Goal: Transaction & Acquisition: Purchase product/service

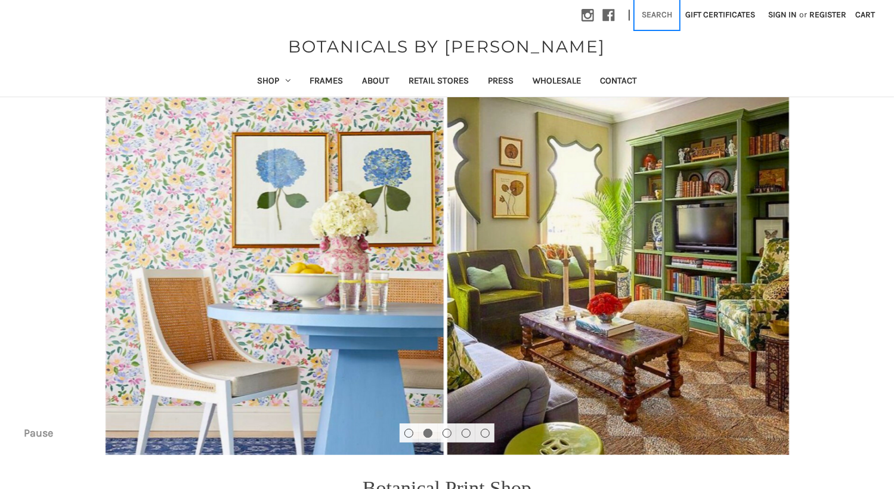
click at [654, 15] on button "Search" at bounding box center [657, 14] width 44 height 29
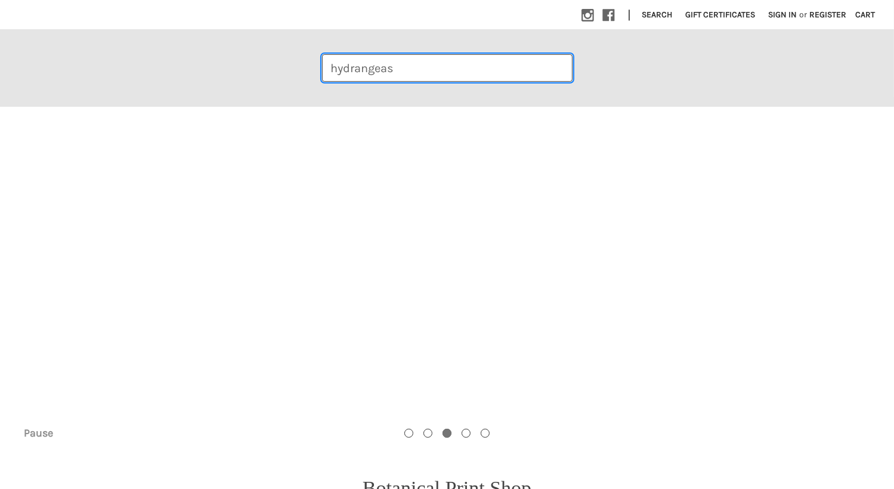
type input "hydrangeas"
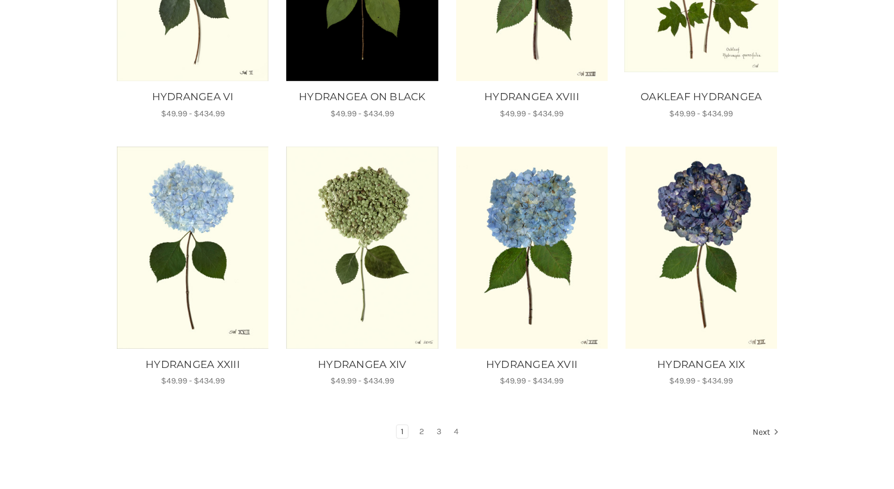
scroll to position [763, 0]
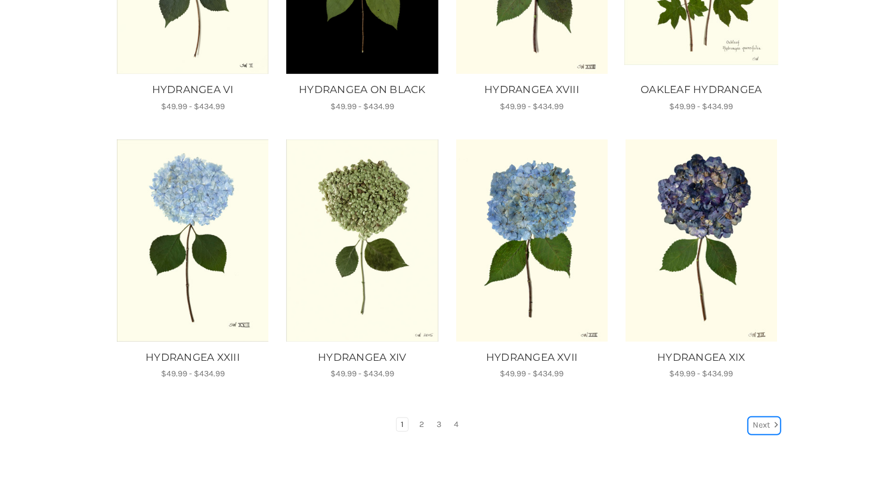
click at [760, 423] on link "Next" at bounding box center [764, 426] width 30 height 16
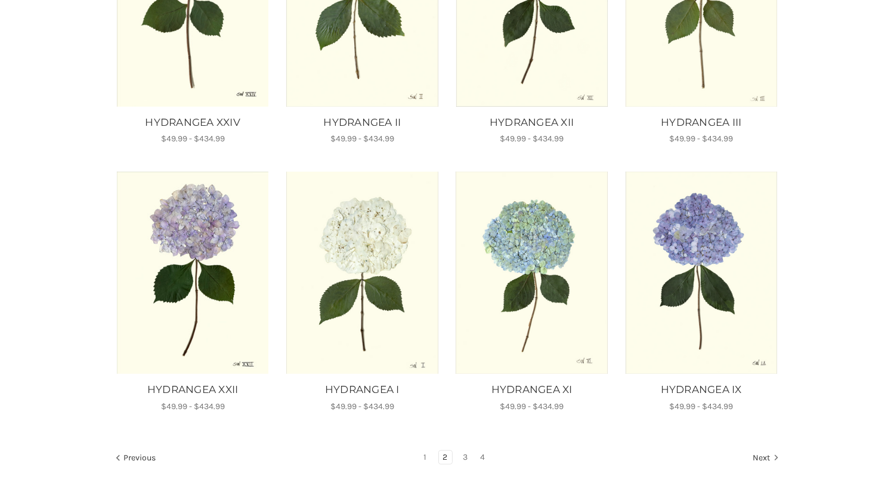
scroll to position [689, 0]
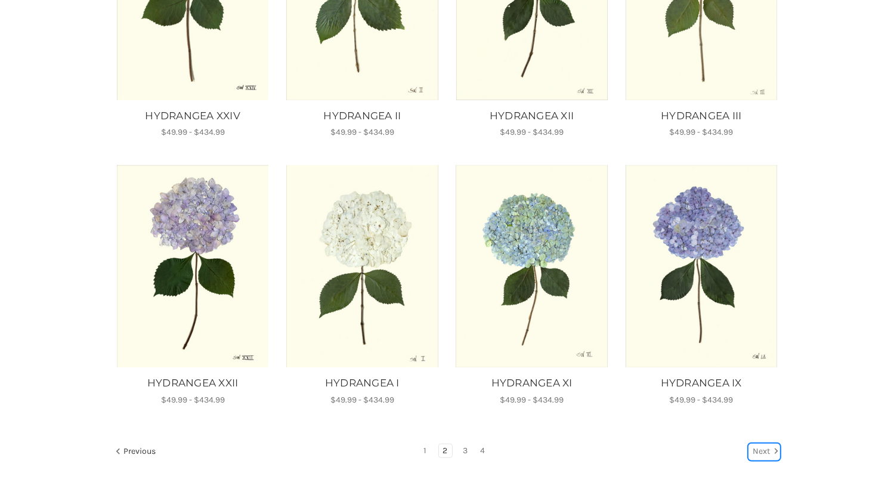
click at [760, 448] on link "Next" at bounding box center [764, 452] width 30 height 16
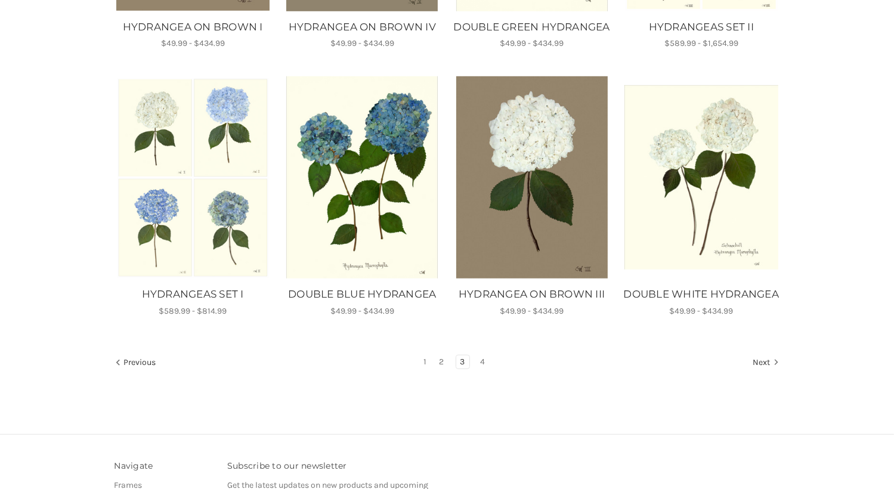
scroll to position [781, 0]
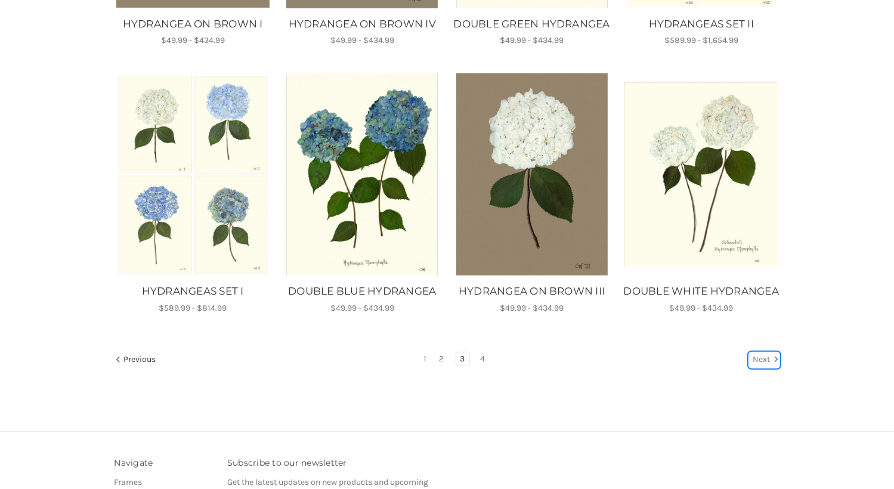
click at [759, 368] on link "Next" at bounding box center [764, 360] width 30 height 16
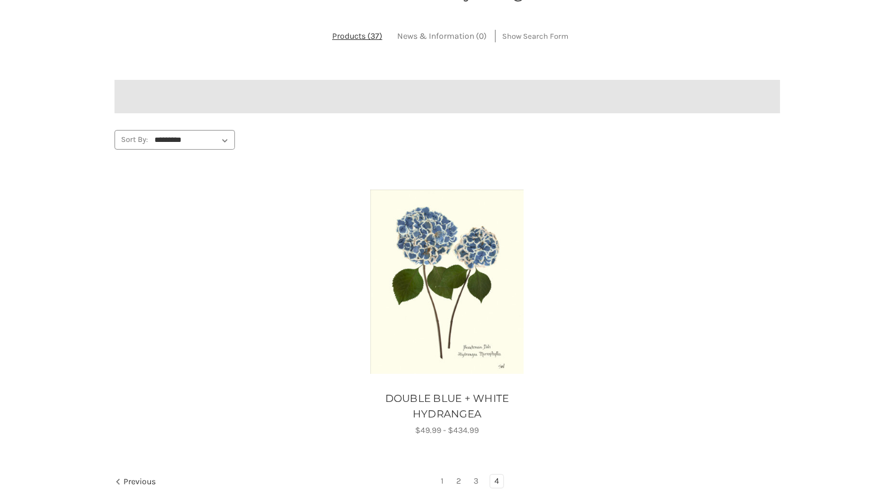
scroll to position [224, 0]
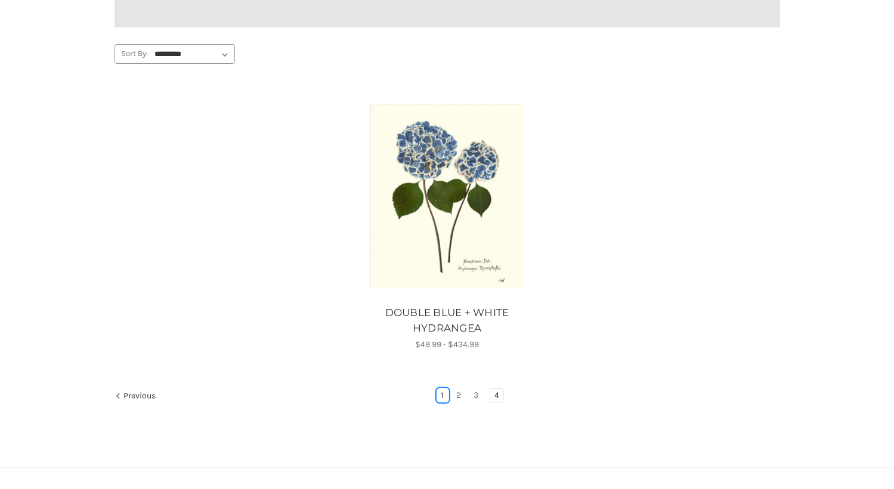
click at [443, 391] on link "1" at bounding box center [442, 395] width 11 height 13
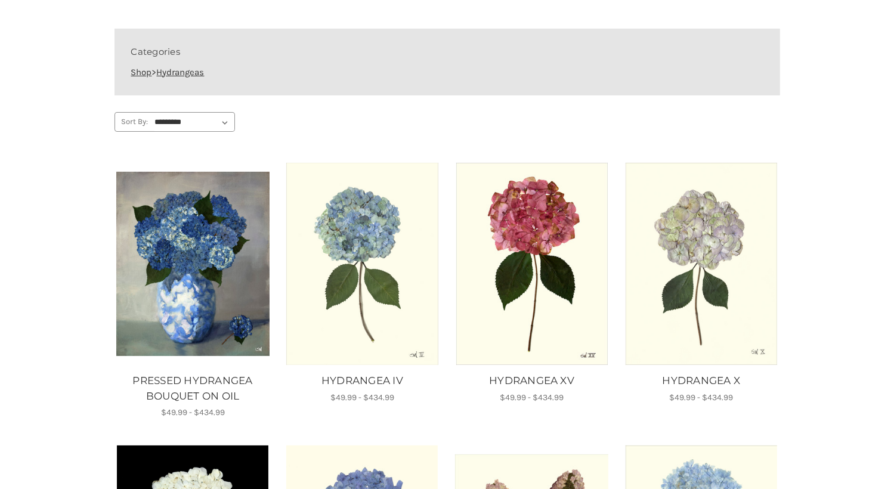
scroll to position [200, 0]
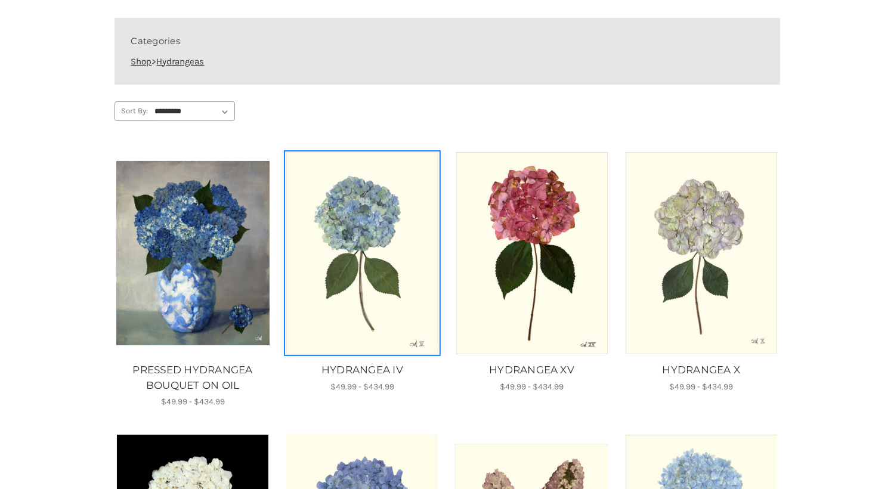
click at [351, 245] on img "HYDRANGEA IV, Price range from $49.99 to $434.99\a\a" at bounding box center [362, 253] width 153 height 202
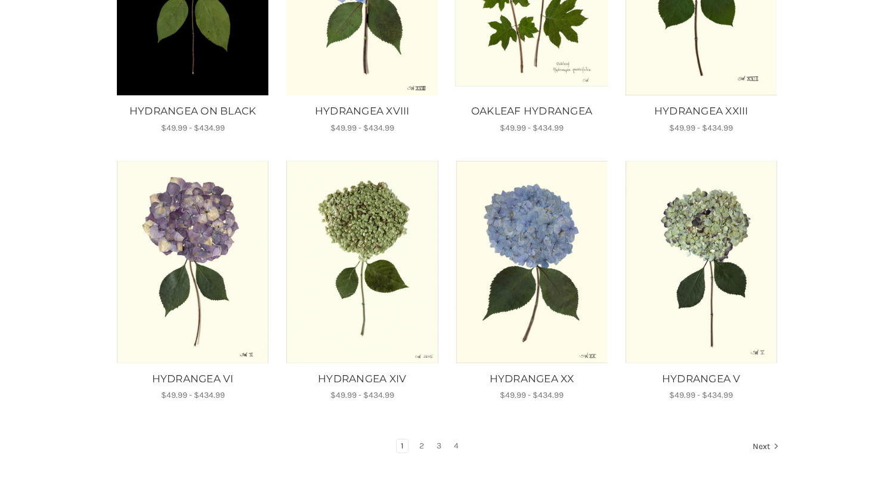
scroll to position [766, 0]
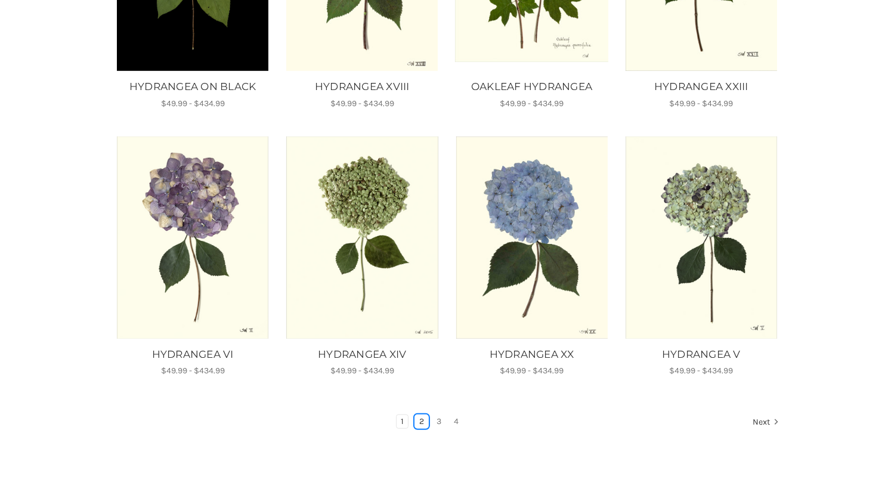
click at [419, 421] on link "2" at bounding box center [421, 421] width 13 height 13
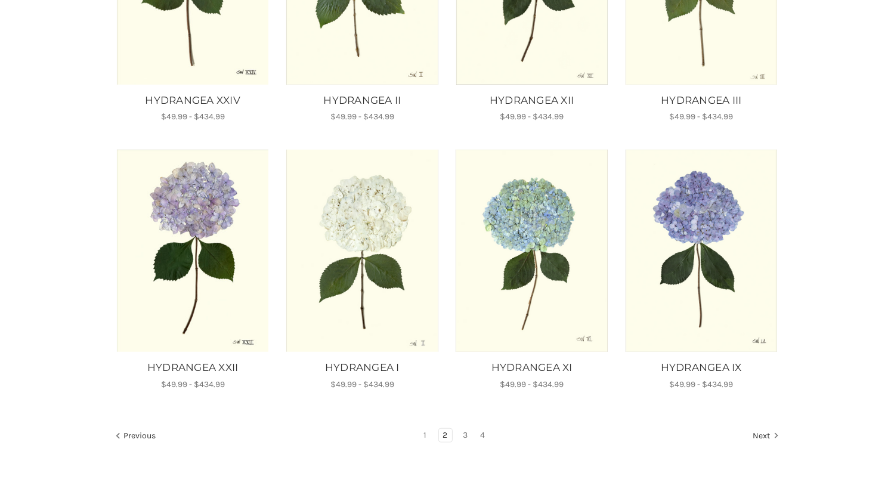
scroll to position [707, 0]
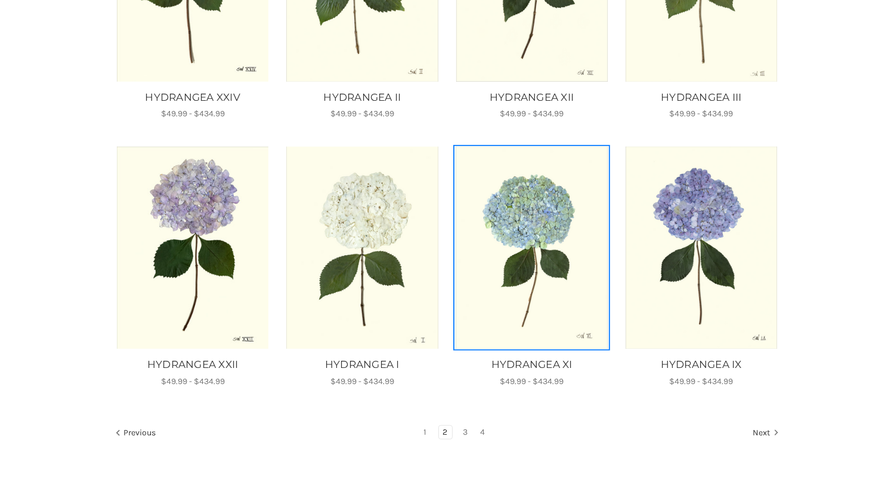
click at [544, 228] on img "HYDRANGEA XI, Price range from $49.99 to $434.99\a\a" at bounding box center [531, 248] width 153 height 202
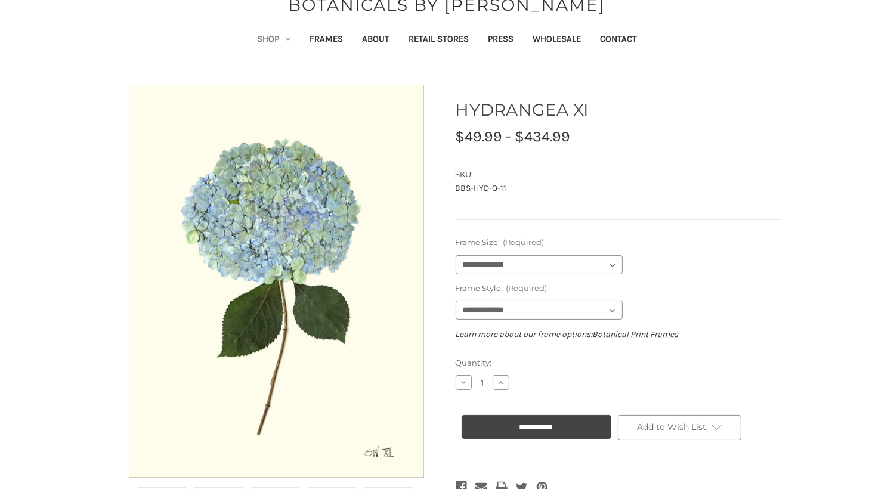
scroll to position [32, 0]
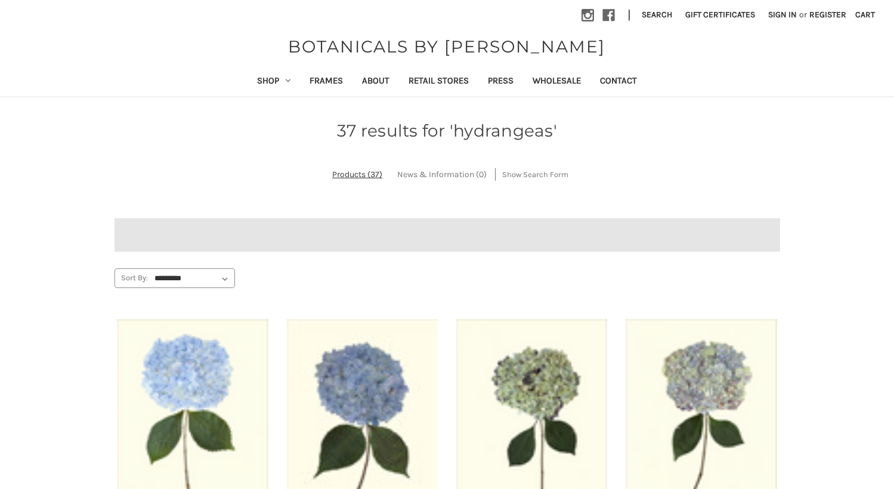
scroll to position [707, 0]
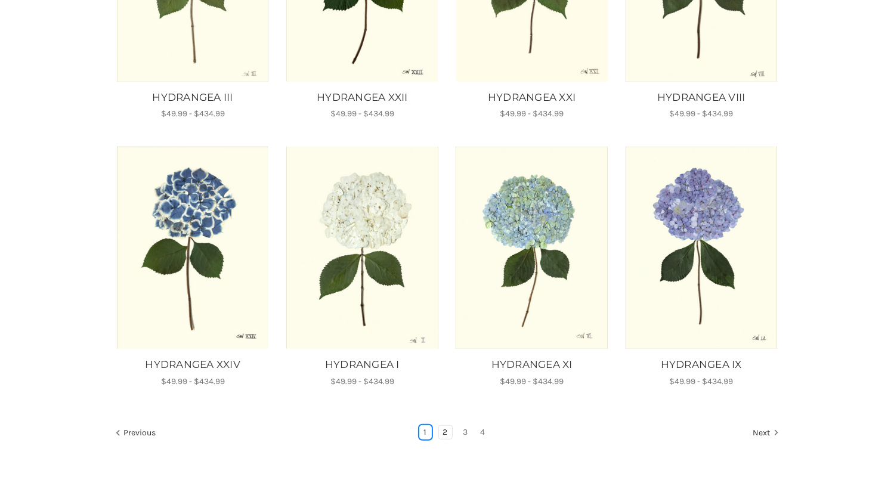
click at [425, 431] on link "1" at bounding box center [425, 432] width 11 height 13
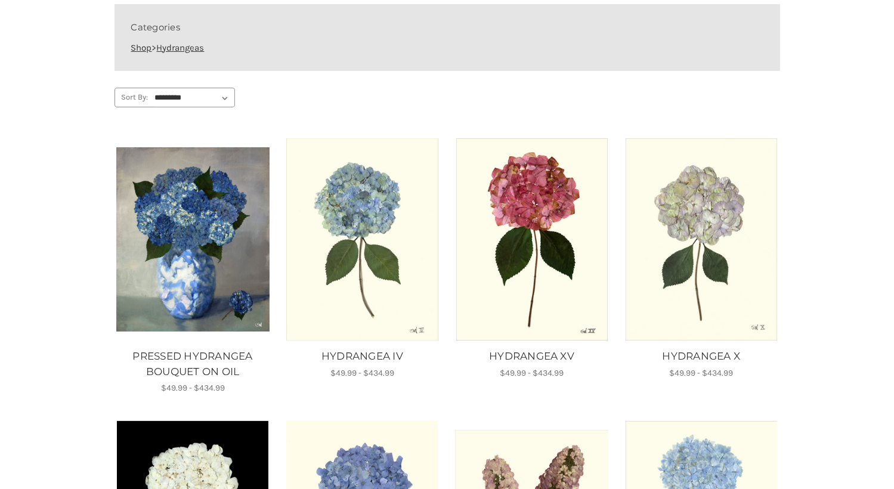
scroll to position [215, 0]
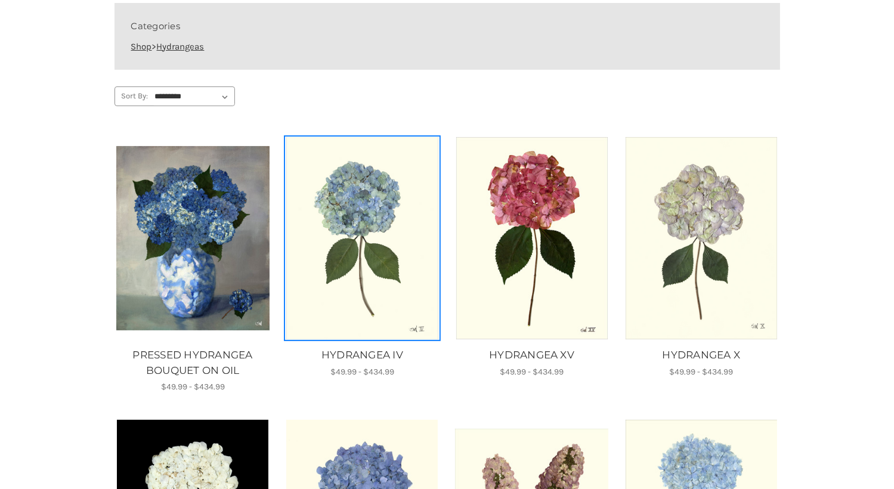
click at [368, 231] on img "HYDRANGEA IV, Price range from $49.99 to $434.99\a\a" at bounding box center [362, 238] width 153 height 202
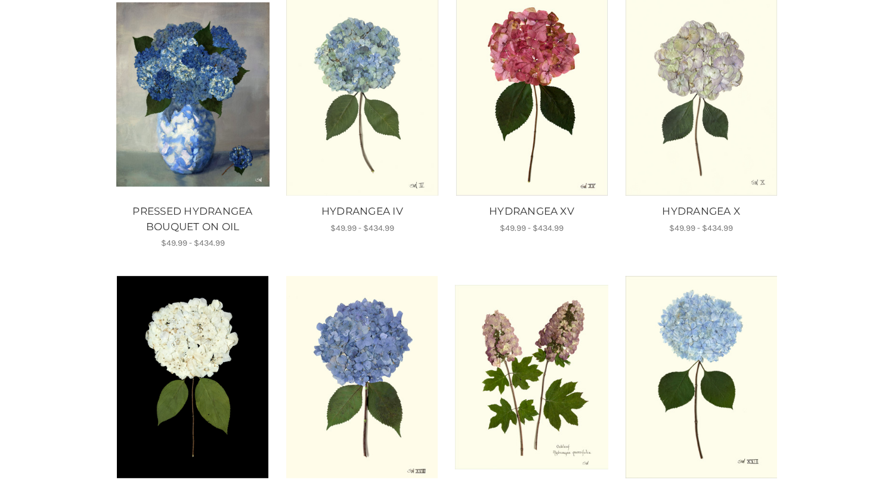
scroll to position [360, 0]
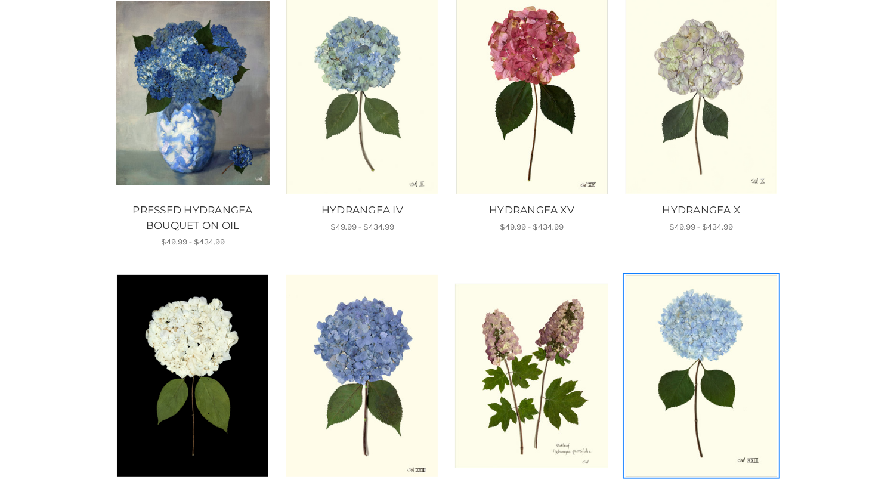
click at [698, 354] on img "HYDRANGEA XXIII, Price range from $49.99 to $434.99\a\a" at bounding box center [700, 376] width 153 height 202
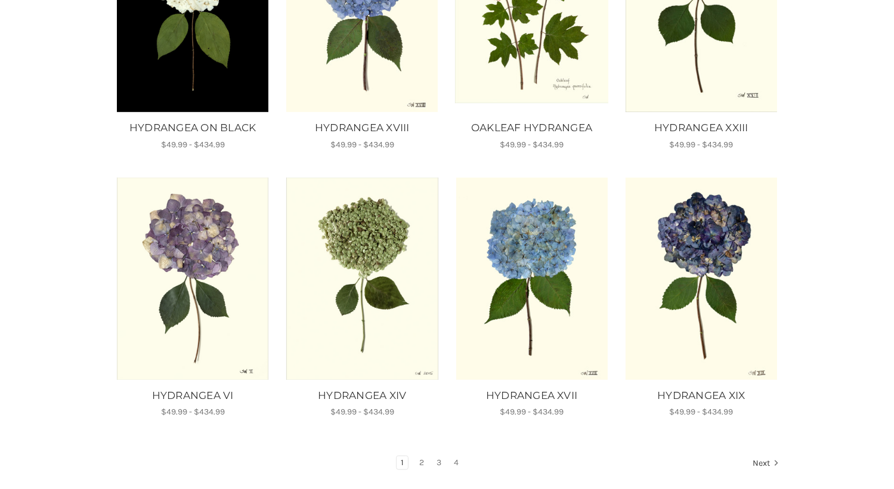
scroll to position [727, 0]
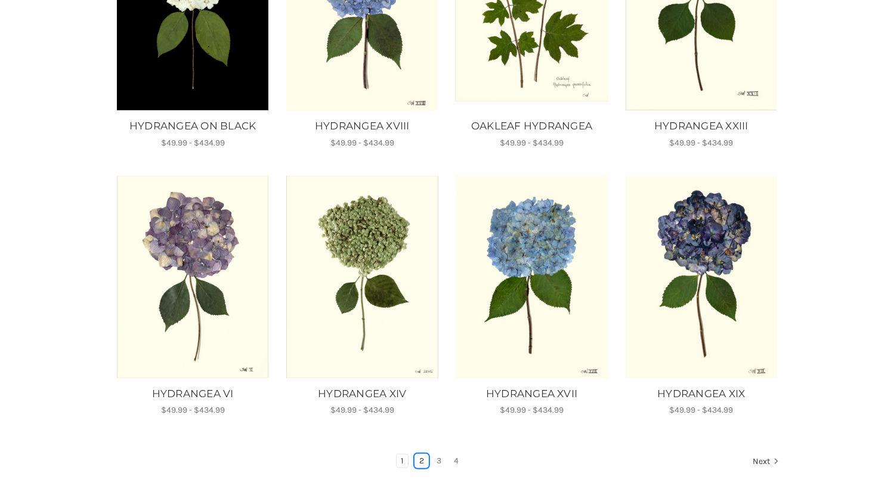
click at [417, 460] on link "2" at bounding box center [421, 460] width 13 height 13
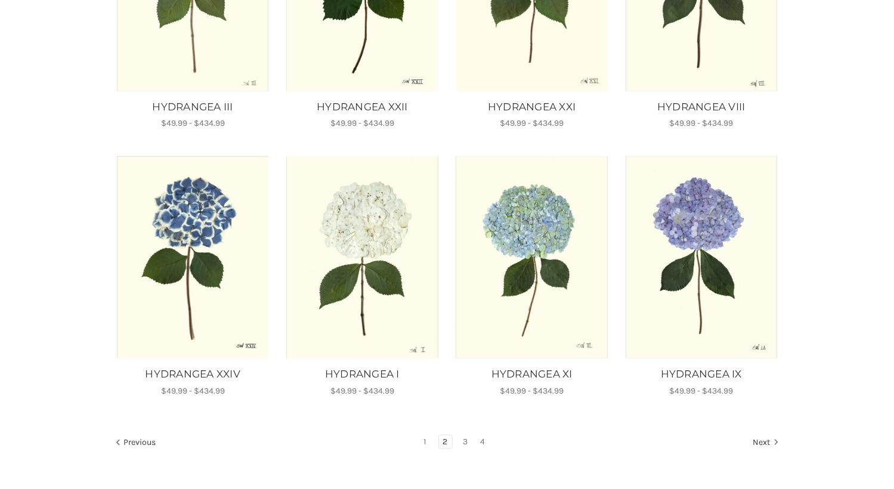
scroll to position [657, 0]
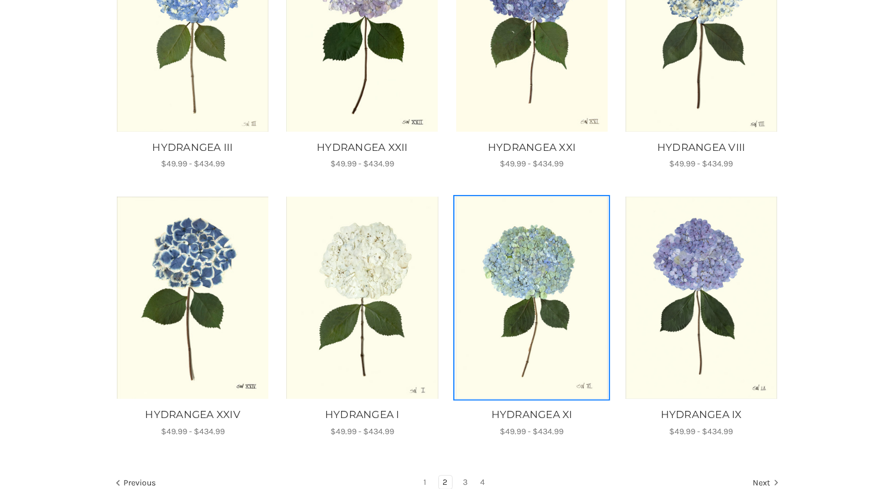
click at [530, 281] on img "HYDRANGEA XI, Price range from $49.99 to $434.99\a\a" at bounding box center [531, 298] width 153 height 202
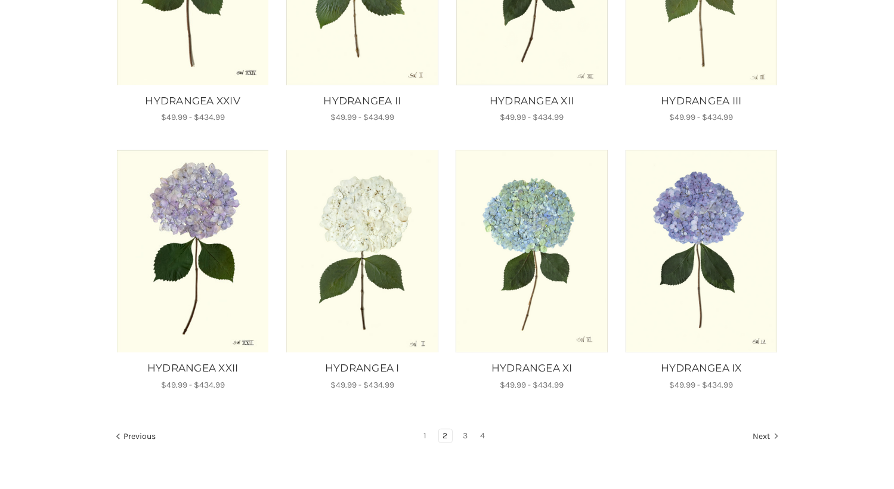
scroll to position [717, 0]
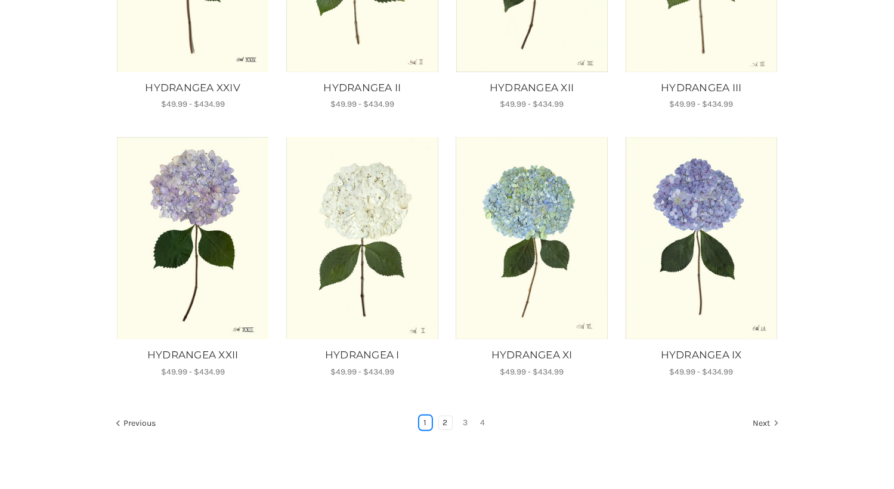
click at [426, 422] on link "1" at bounding box center [425, 422] width 11 height 13
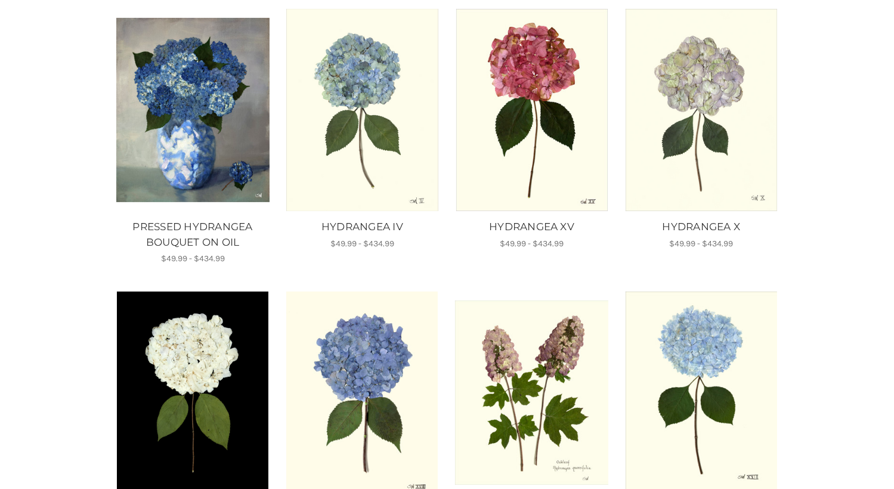
scroll to position [323, 0]
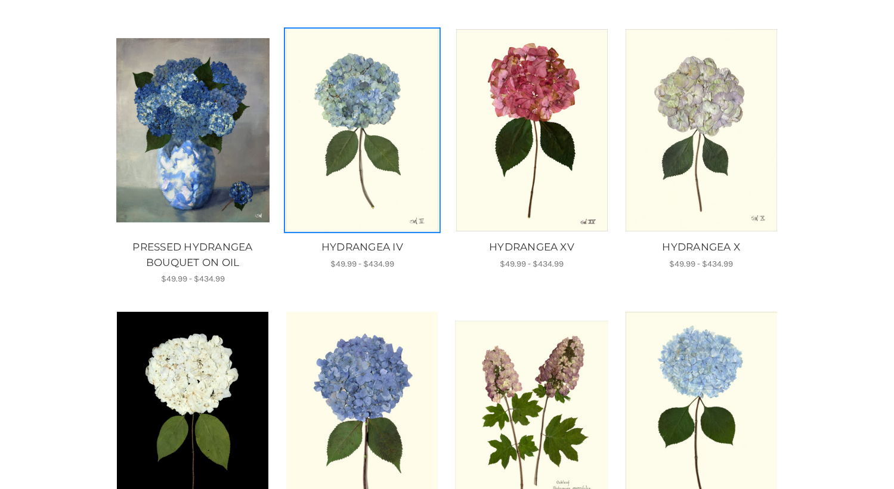
click at [357, 117] on img "HYDRANGEA IV, Price range from $49.99 to $434.99\a\a" at bounding box center [362, 130] width 153 height 202
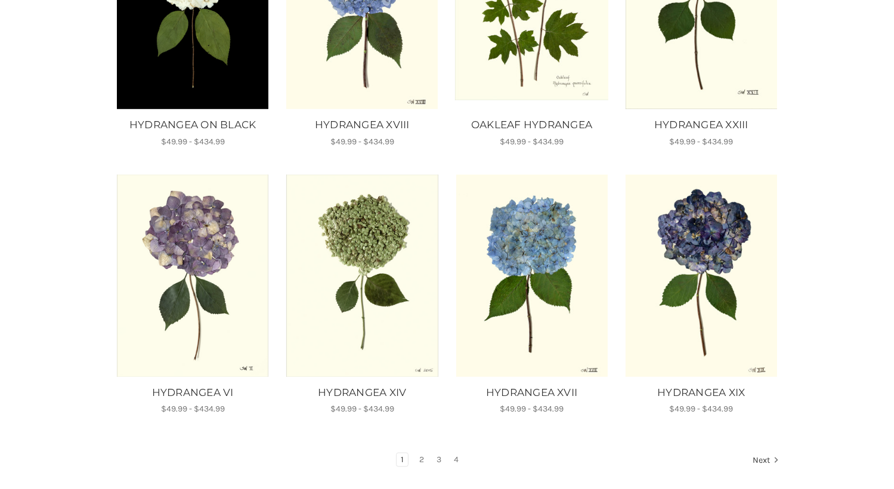
scroll to position [732, 0]
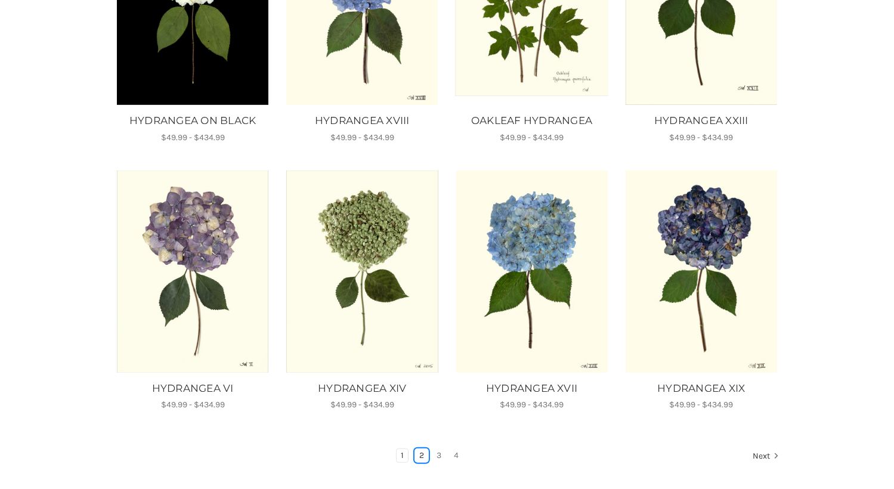
click at [419, 455] on link "2" at bounding box center [421, 455] width 13 height 13
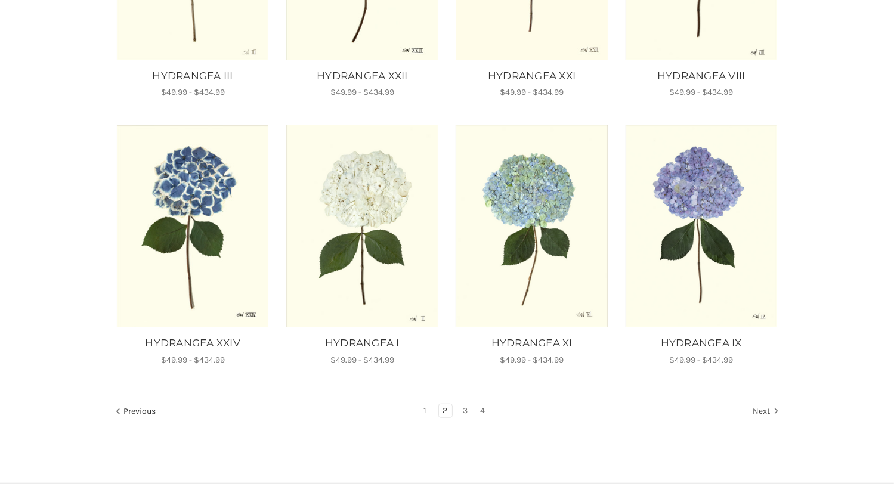
scroll to position [757, 0]
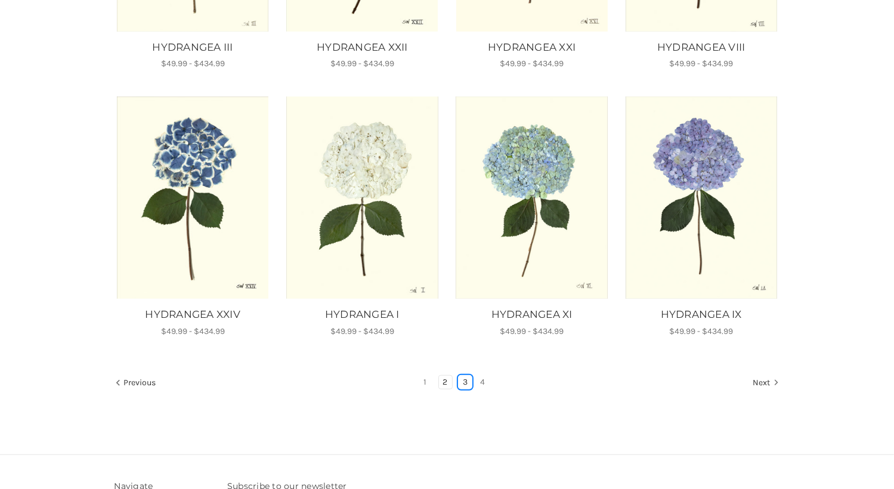
click at [466, 381] on link "3" at bounding box center [465, 382] width 13 height 13
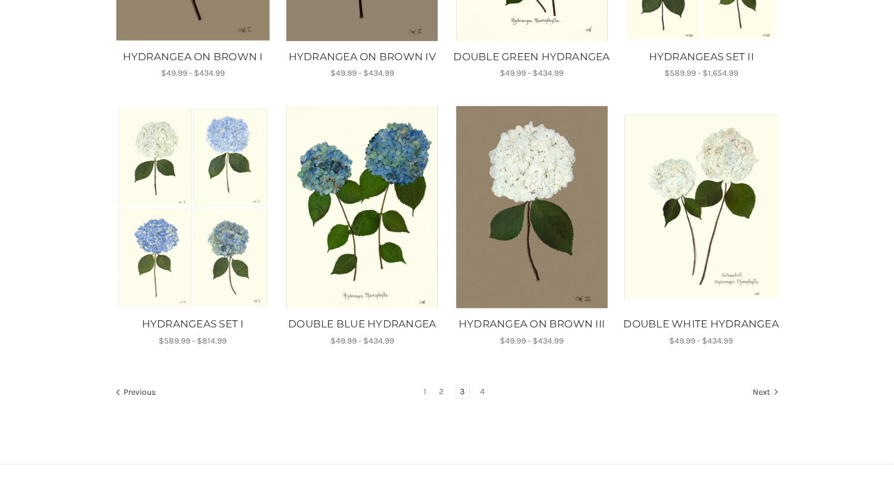
scroll to position [759, 0]
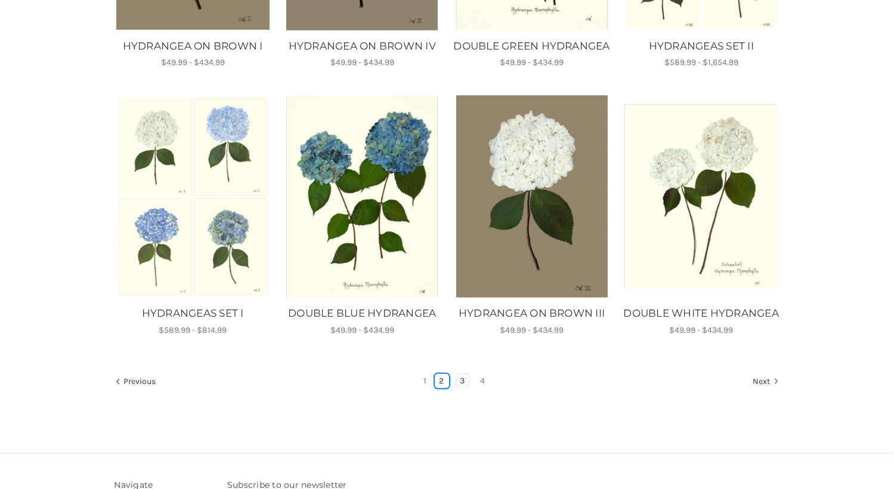
click at [441, 388] on link "2" at bounding box center [441, 381] width 13 height 13
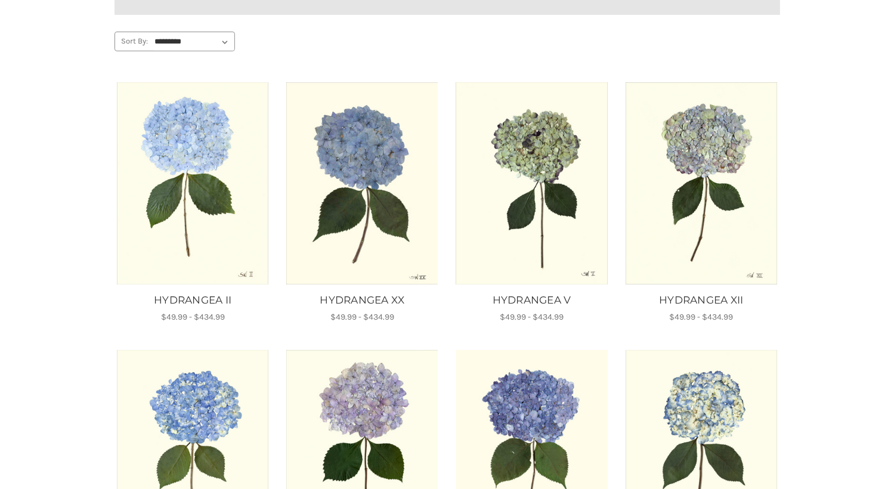
scroll to position [243, 0]
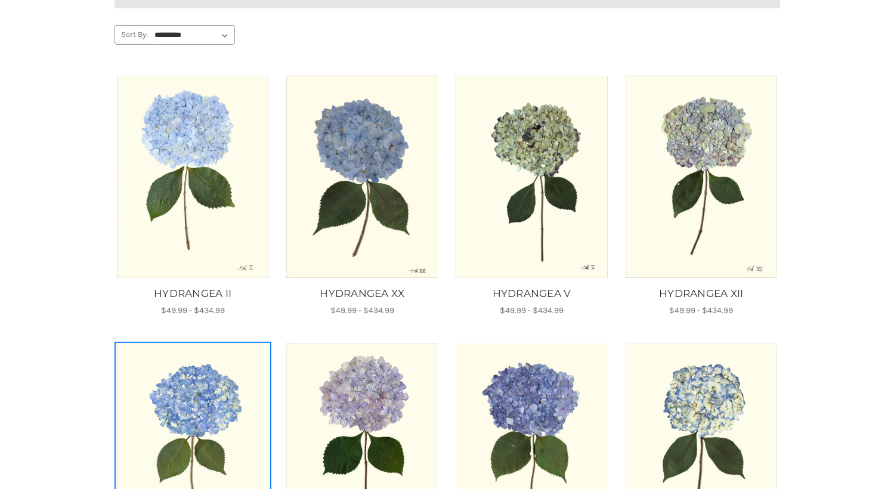
click at [186, 398] on img "HYDRANGEA III, Price range from $49.99 to $434.99\a\a" at bounding box center [192, 445] width 153 height 202
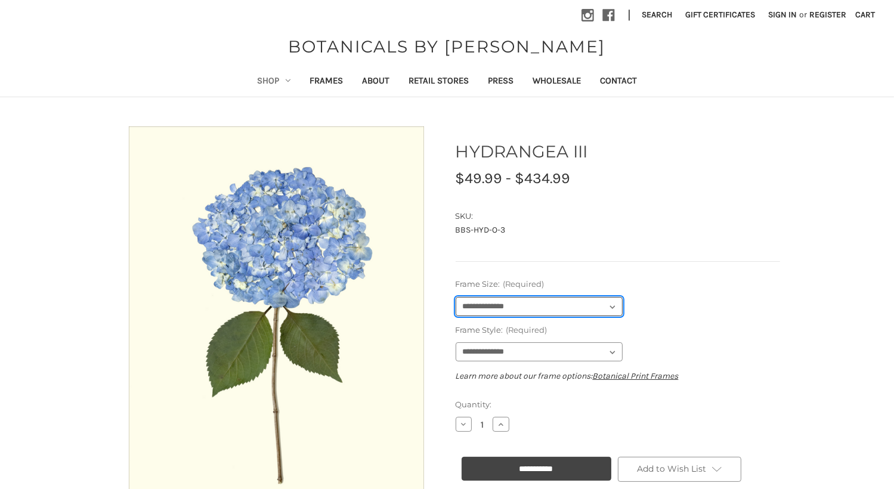
click at [615, 303] on select "**********" at bounding box center [539, 306] width 167 height 19
select select "****"
click at [456, 297] on select "**********" at bounding box center [539, 306] width 167 height 19
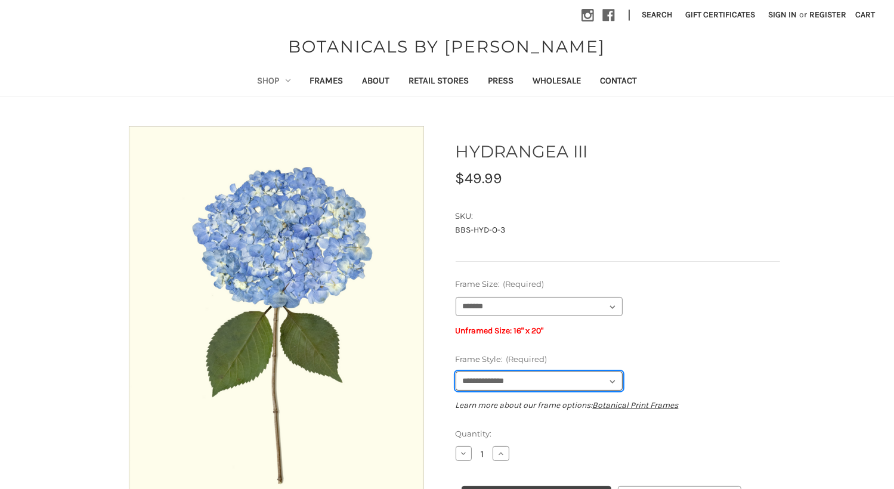
click at [617, 382] on select "**********" at bounding box center [539, 381] width 167 height 19
select select "****"
click at [456, 372] on select "**********" at bounding box center [539, 381] width 167 height 19
